Goal: Transaction & Acquisition: Purchase product/service

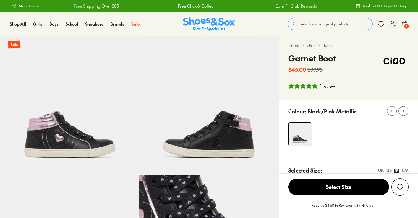
select select "*"
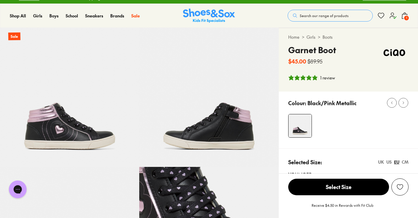
scroll to position [12, 0]
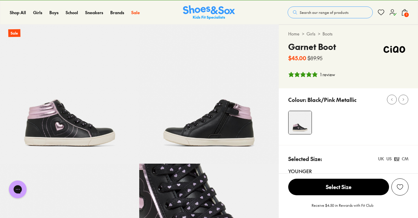
click at [59, 100] on img at bounding box center [69, 94] width 139 height 139
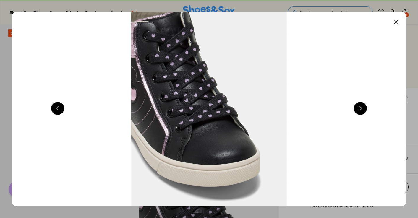
scroll to position [0, 391]
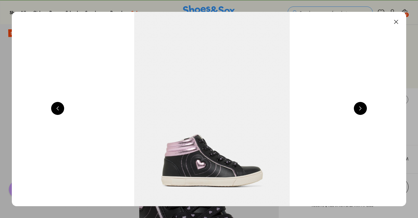
click at [358, 109] on button at bounding box center [360, 108] width 13 height 13
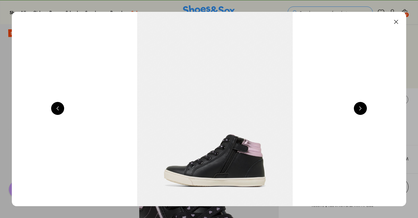
click at [358, 109] on button at bounding box center [360, 108] width 13 height 13
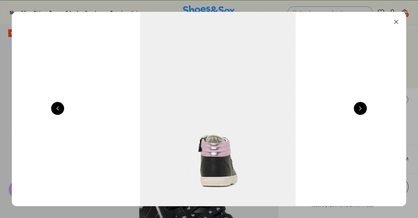
click at [358, 109] on button at bounding box center [360, 108] width 13 height 13
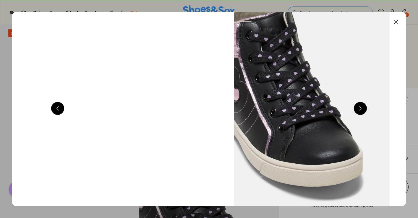
scroll to position [0, 1565]
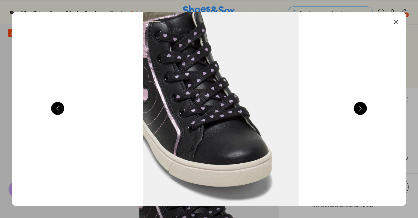
click at [358, 109] on button at bounding box center [360, 108] width 13 height 13
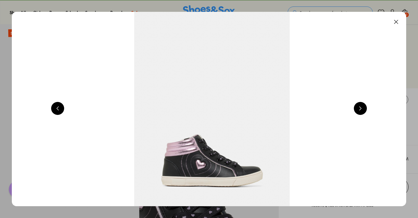
click at [358, 109] on button at bounding box center [360, 108] width 13 height 13
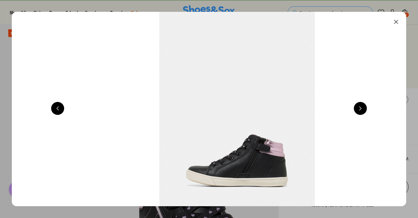
scroll to position [0, 783]
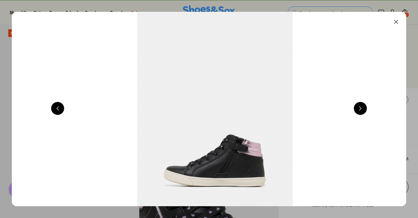
click at [393, 24] on button at bounding box center [396, 21] width 13 height 13
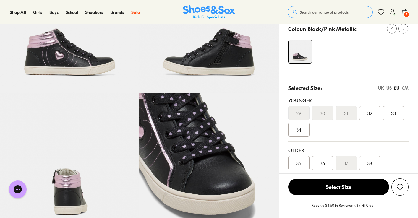
scroll to position [0, 0]
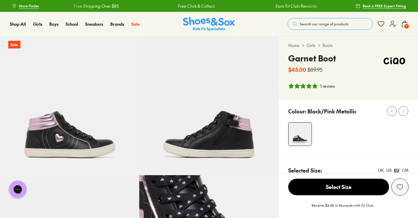
click at [300, 25] on span "Search our range of products" at bounding box center [324, 23] width 49 height 5
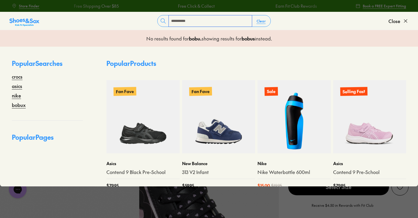
type input "**********"
